Goal: Task Accomplishment & Management: Complete application form

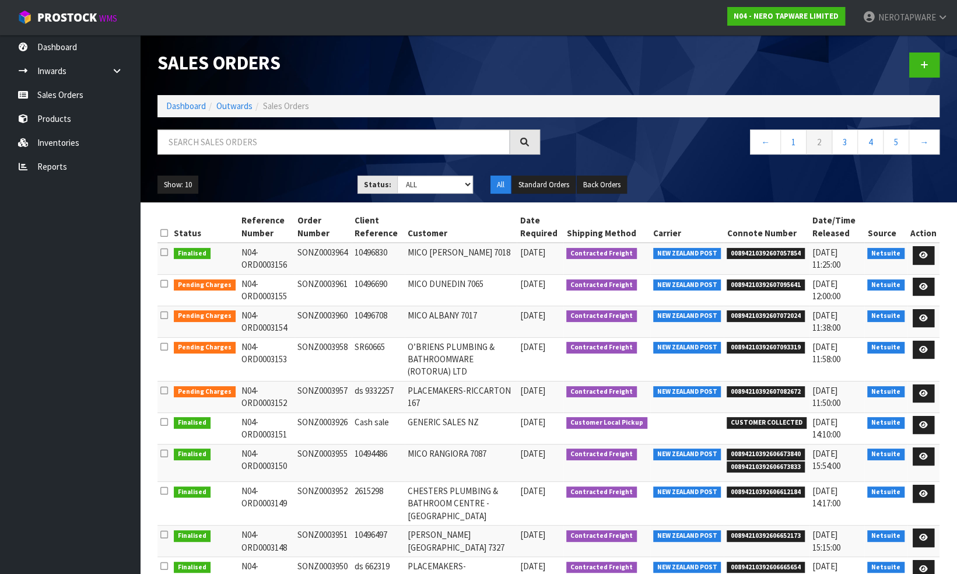
click at [320, 419] on td "SONZ0003926" at bounding box center [323, 427] width 57 height 31
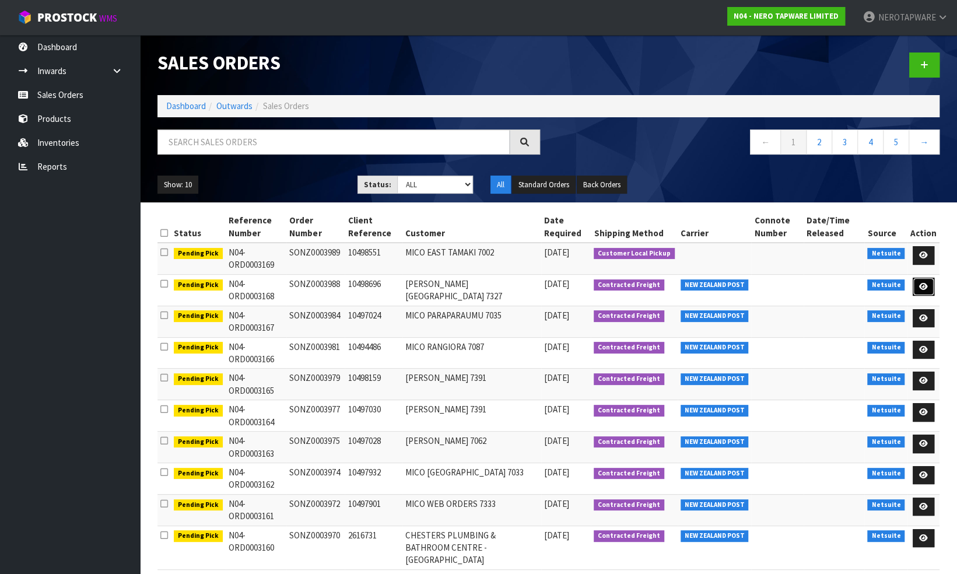
click at [923, 283] on icon at bounding box center [923, 287] width 9 height 8
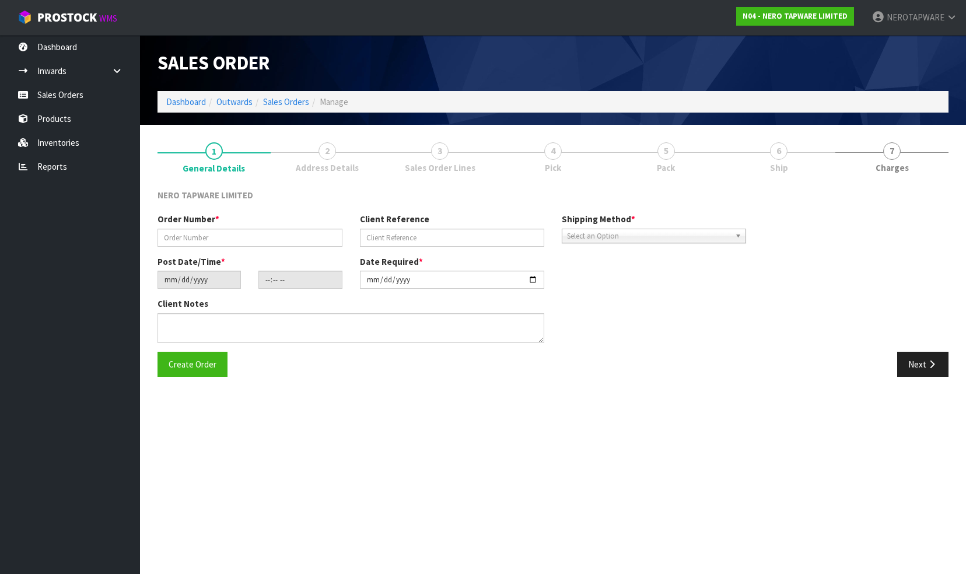
type input "SONZ0003988"
type input "10498696"
type input "[DATE]"
type input "12:30:08.000"
type input "[DATE]"
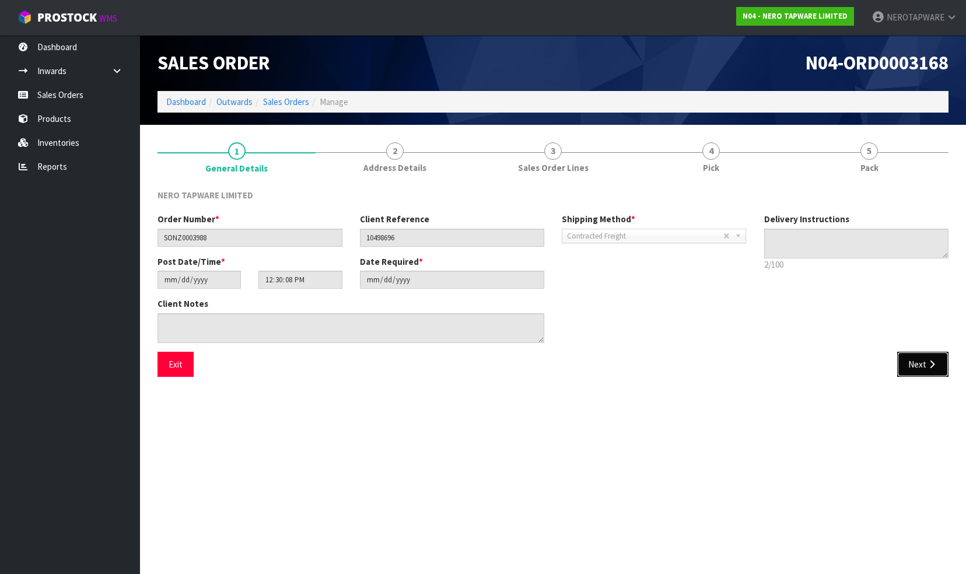
click at [922, 366] on button "Next" at bounding box center [922, 364] width 51 height 25
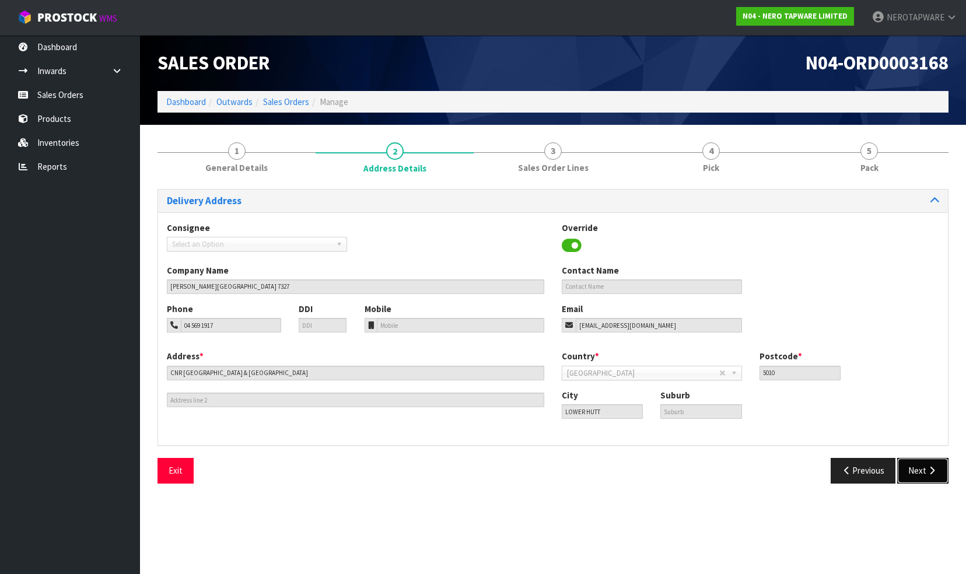
click at [911, 470] on button "Next" at bounding box center [922, 470] width 51 height 25
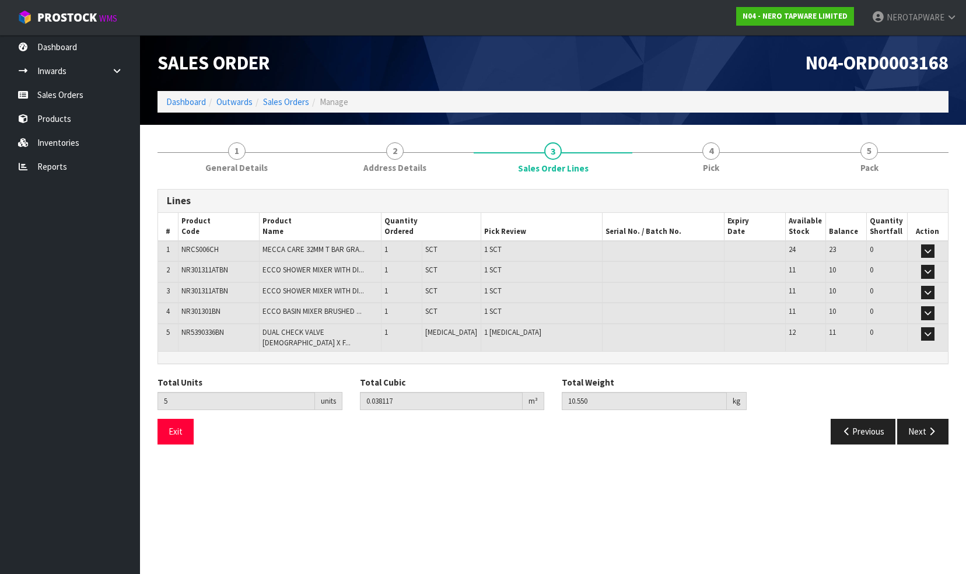
click at [195, 269] on span "NR301311ATBN" at bounding box center [204, 270] width 47 height 10
copy span "NR301311ATBN"
click at [324, 167] on link "2 Address Details" at bounding box center [395, 157] width 158 height 46
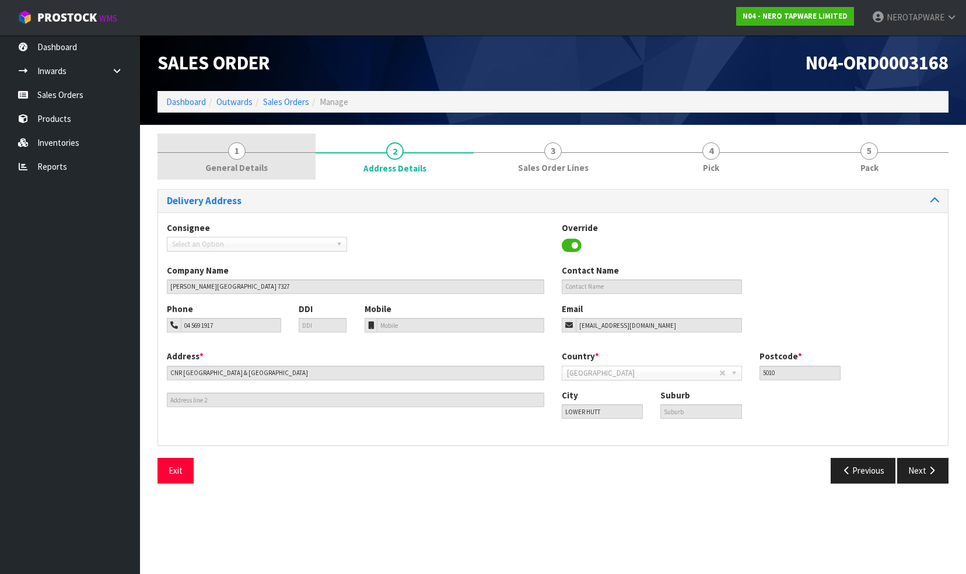
click at [251, 157] on link "1 General Details" at bounding box center [236, 157] width 158 height 46
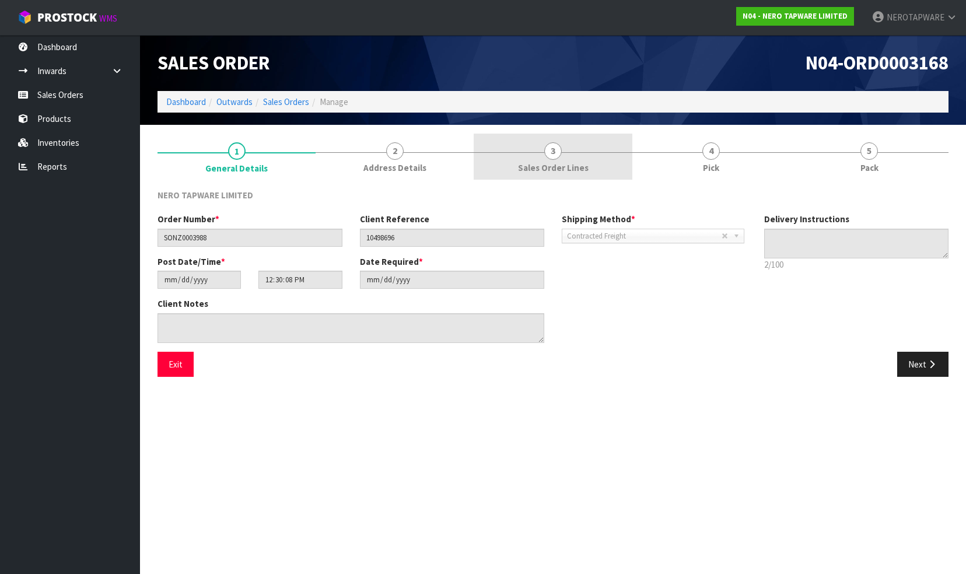
click at [579, 169] on span "Sales Order Lines" at bounding box center [553, 168] width 71 height 12
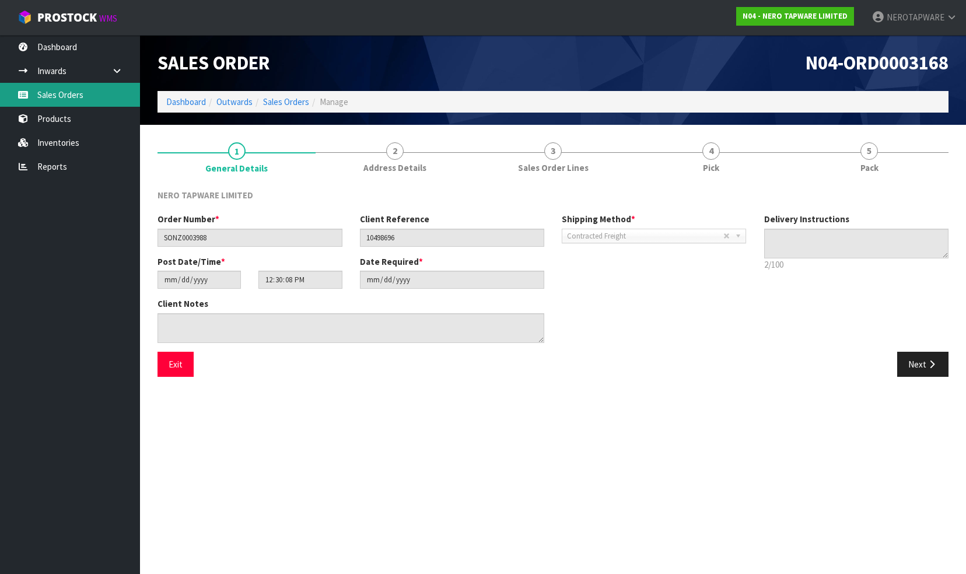
drag, startPoint x: 68, startPoint y: 97, endPoint x: 76, endPoint y: 97, distance: 8.2
click at [68, 97] on link "Sales Orders" at bounding box center [70, 95] width 140 height 24
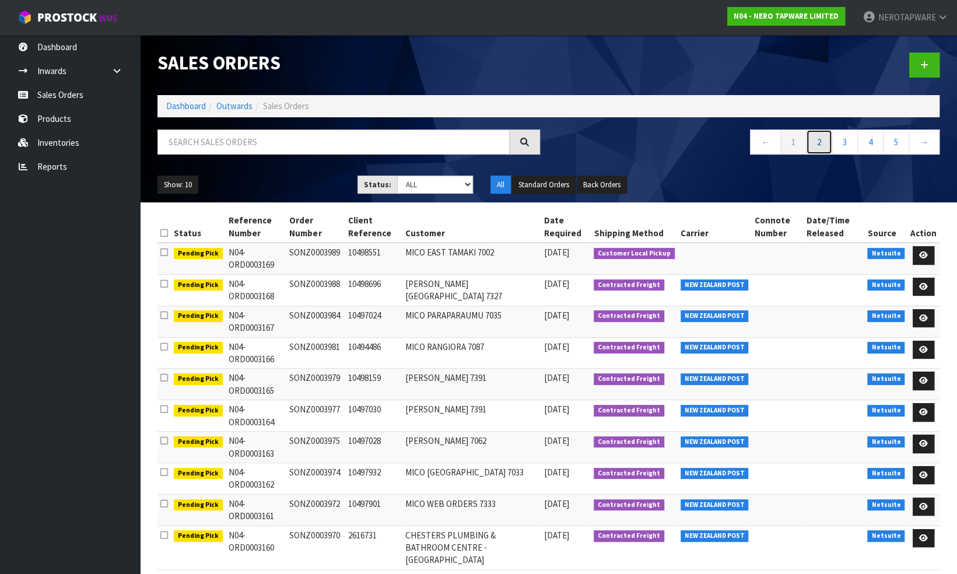
click at [819, 146] on link "2" at bounding box center [819, 141] width 26 height 25
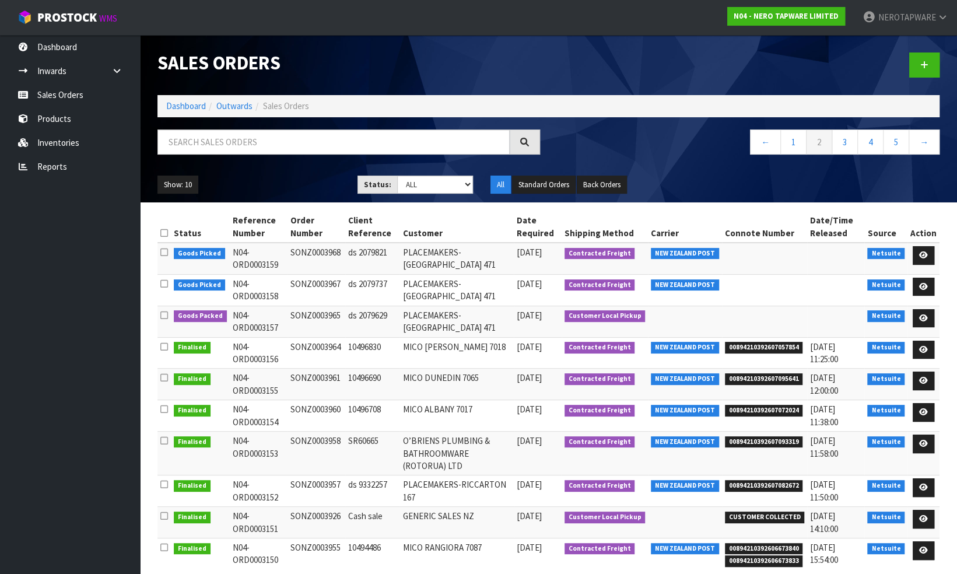
click at [331, 512] on td "SONZ0003926" at bounding box center [317, 522] width 58 height 31
copy td "SONZ0003926"
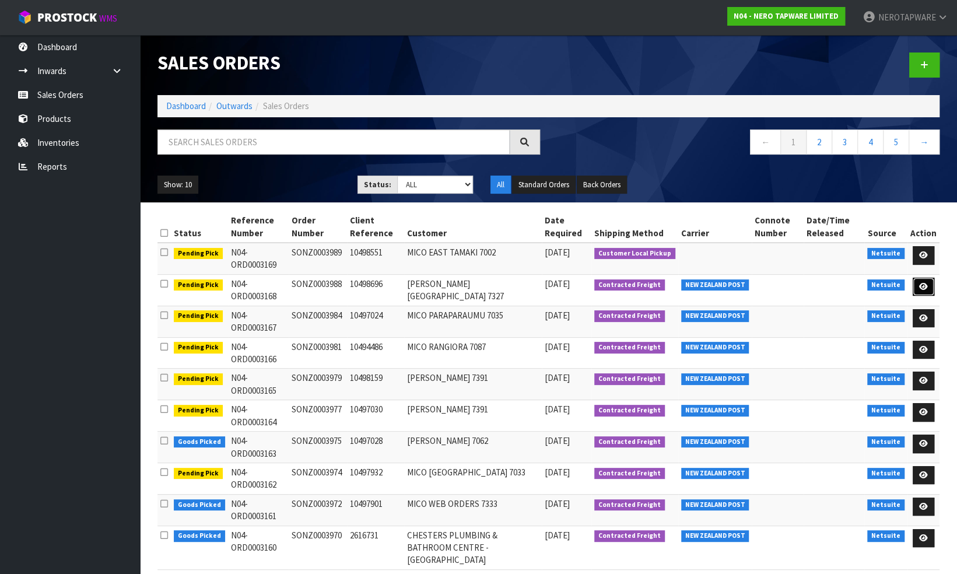
click at [926, 283] on icon at bounding box center [923, 287] width 9 height 8
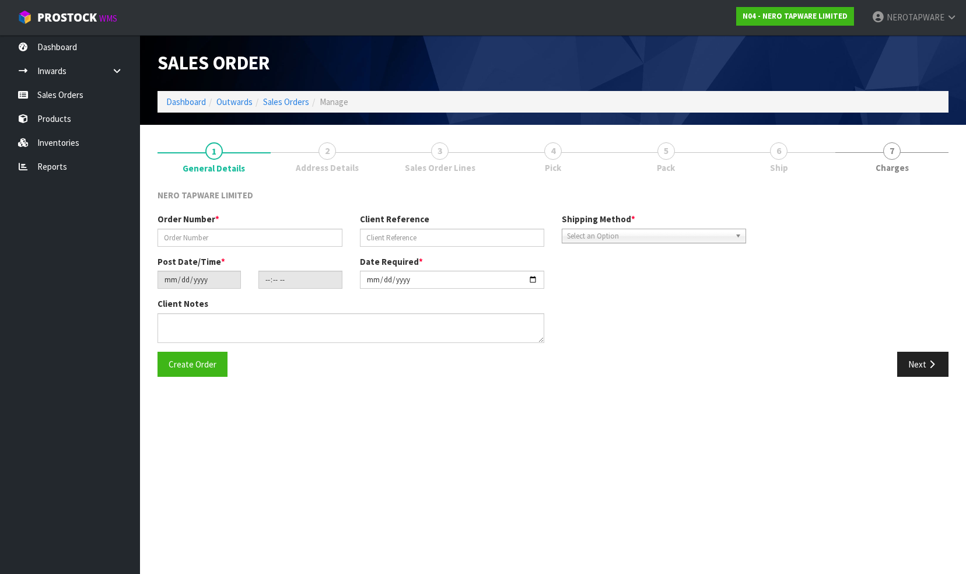
type input "SONZ0003988"
type input "10498696"
type input "[DATE]"
type input "12:30:08.000"
type input "[DATE]"
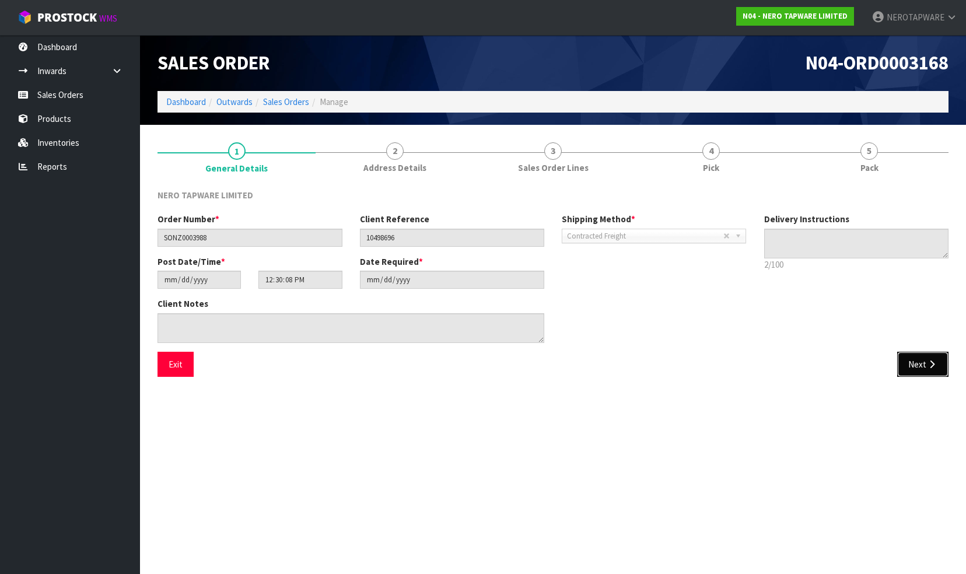
click at [916, 367] on button "Next" at bounding box center [922, 364] width 51 height 25
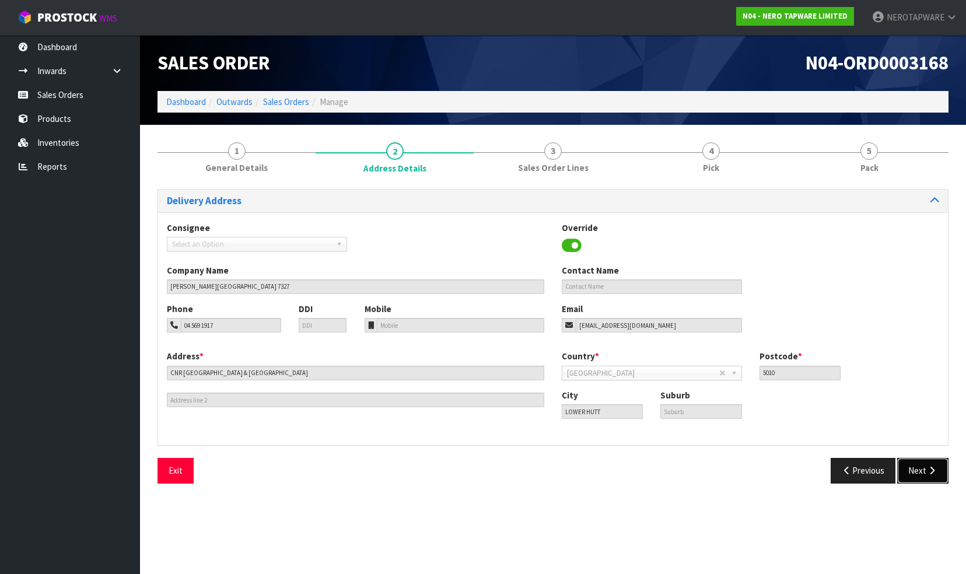
click at [912, 466] on button "Next" at bounding box center [922, 470] width 51 height 25
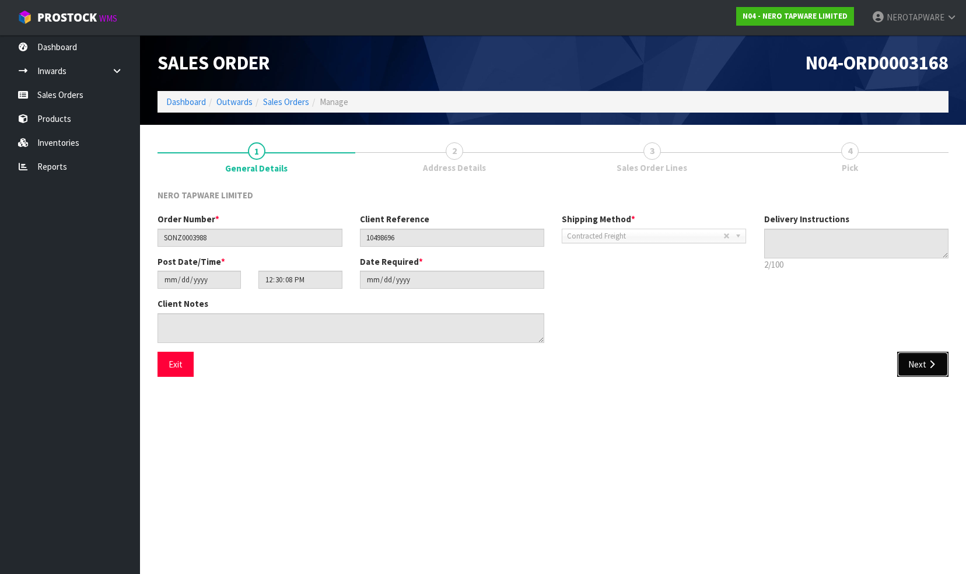
click at [915, 356] on button "Next" at bounding box center [922, 364] width 51 height 25
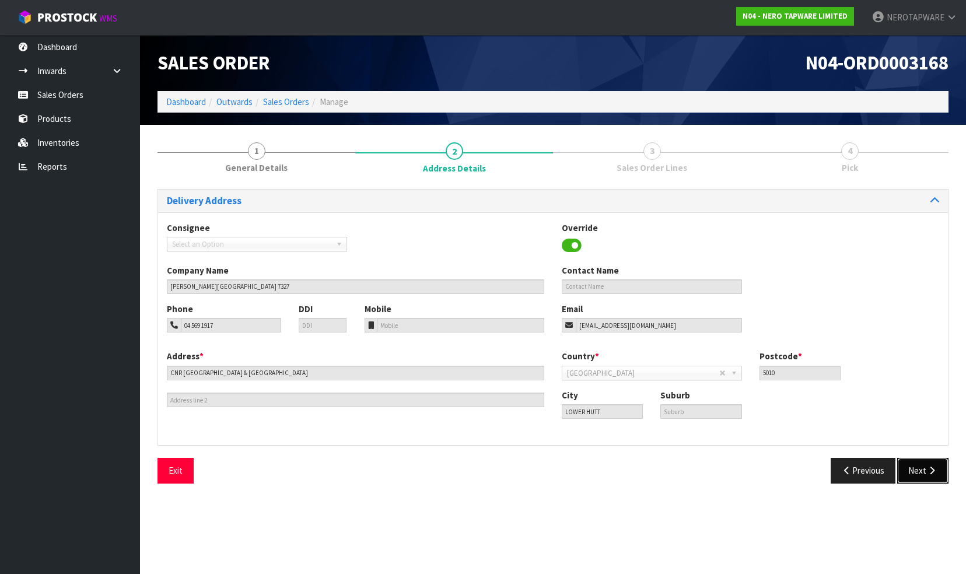
click at [915, 467] on button "Next" at bounding box center [922, 470] width 51 height 25
